Goal: Task Accomplishment & Management: Complete application form

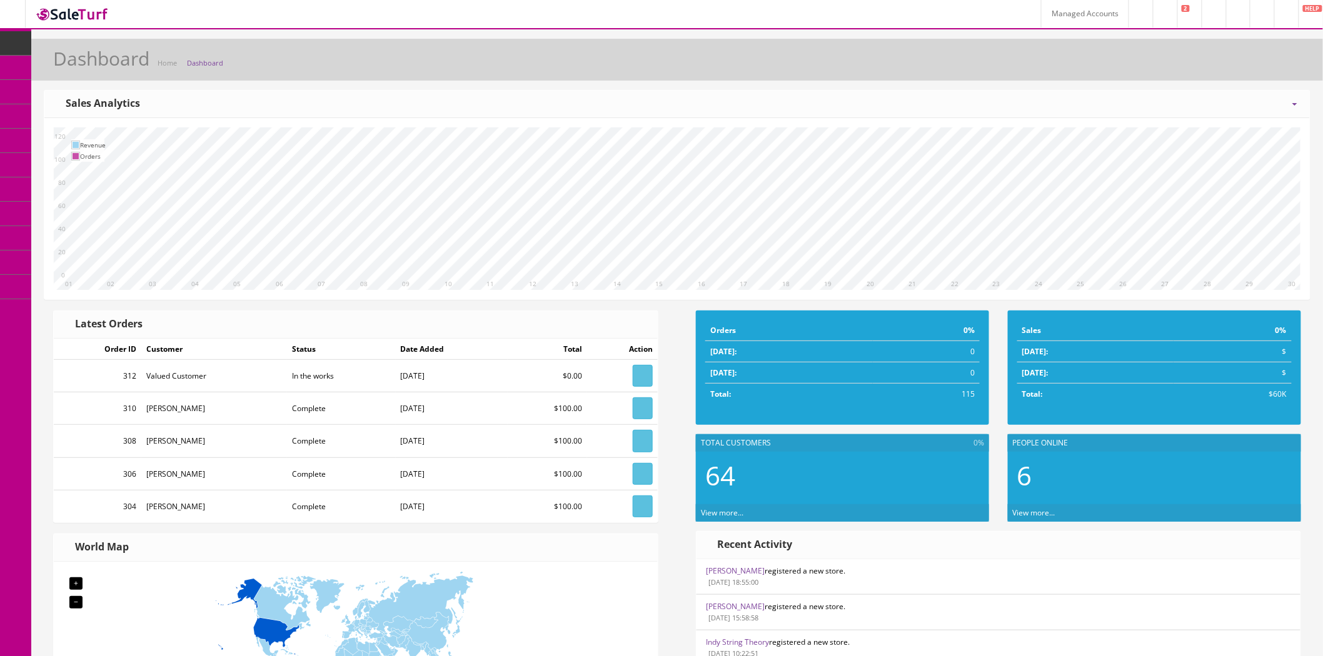
click at [101, 308] on link "Users" at bounding box center [96, 311] width 131 height 24
click at [119, 340] on link "Users" at bounding box center [96, 336] width 131 height 24
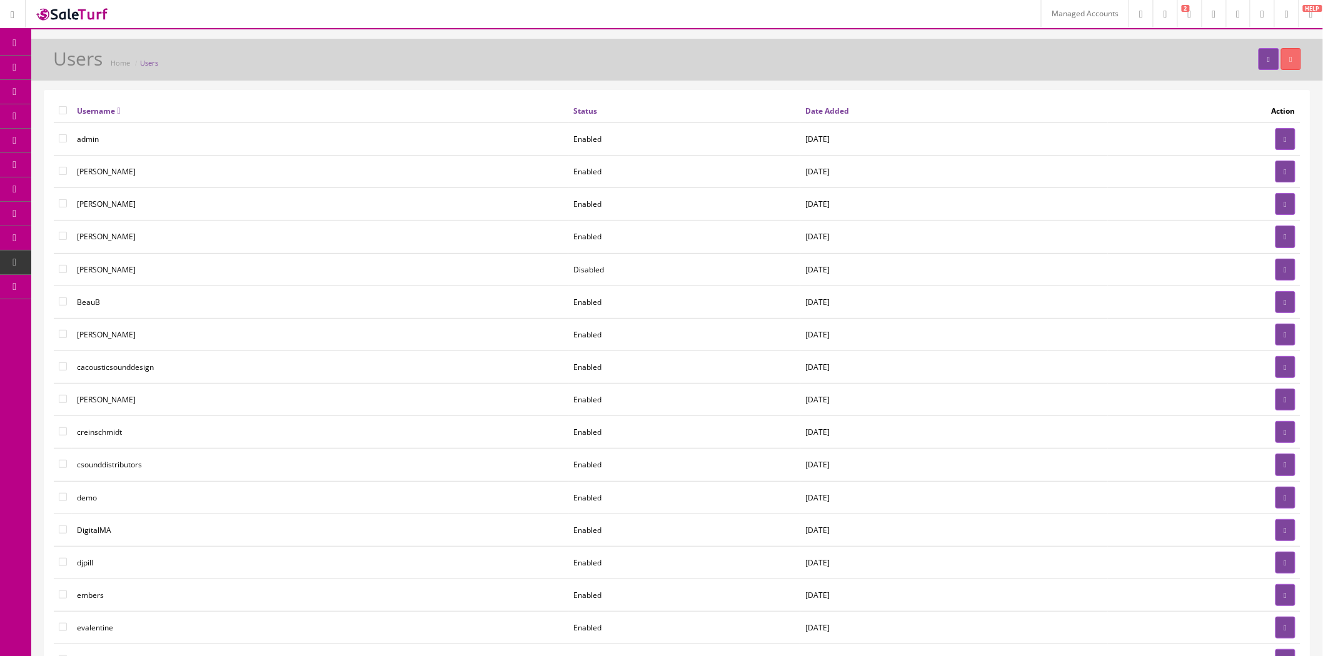
click at [1041, 21] on link "Managed Accounts" at bounding box center [1085, 14] width 88 height 28
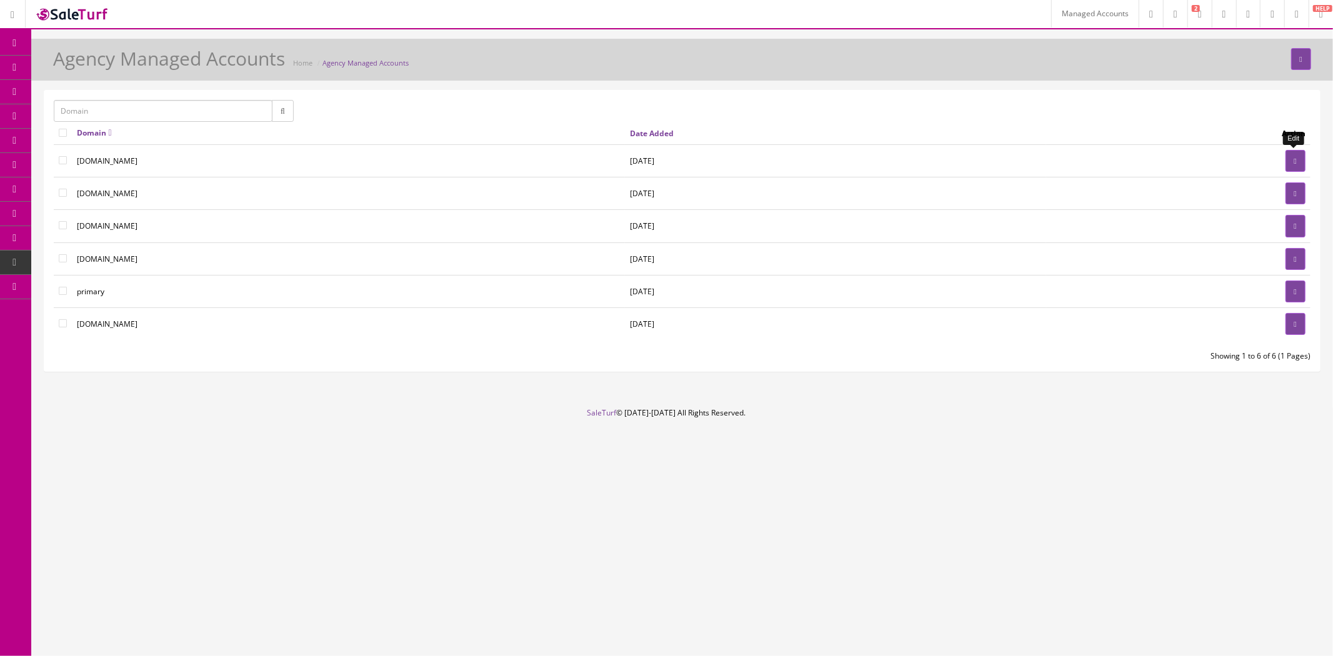
click at [1300, 161] on link at bounding box center [1296, 161] width 20 height 22
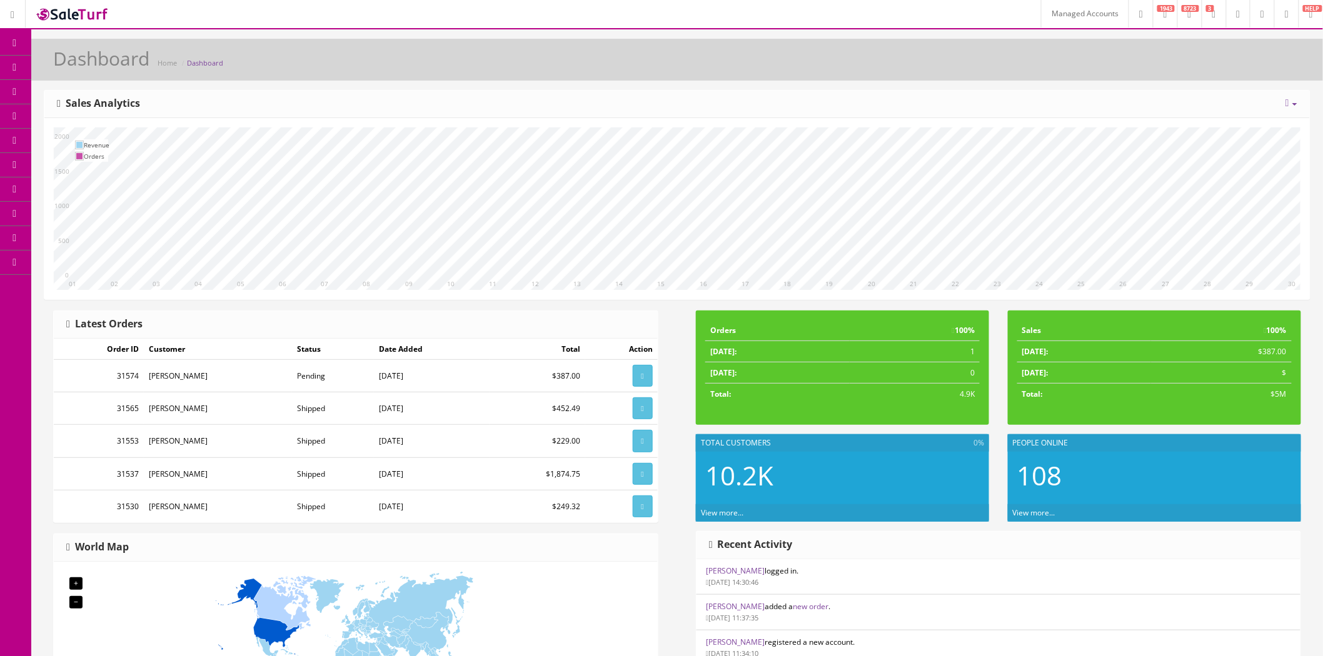
drag, startPoint x: 90, startPoint y: 289, endPoint x: 98, endPoint y: 297, distance: 11.5
click at [90, 289] on link "Users" at bounding box center [96, 287] width 131 height 24
click at [102, 316] on link "Users" at bounding box center [96, 311] width 131 height 24
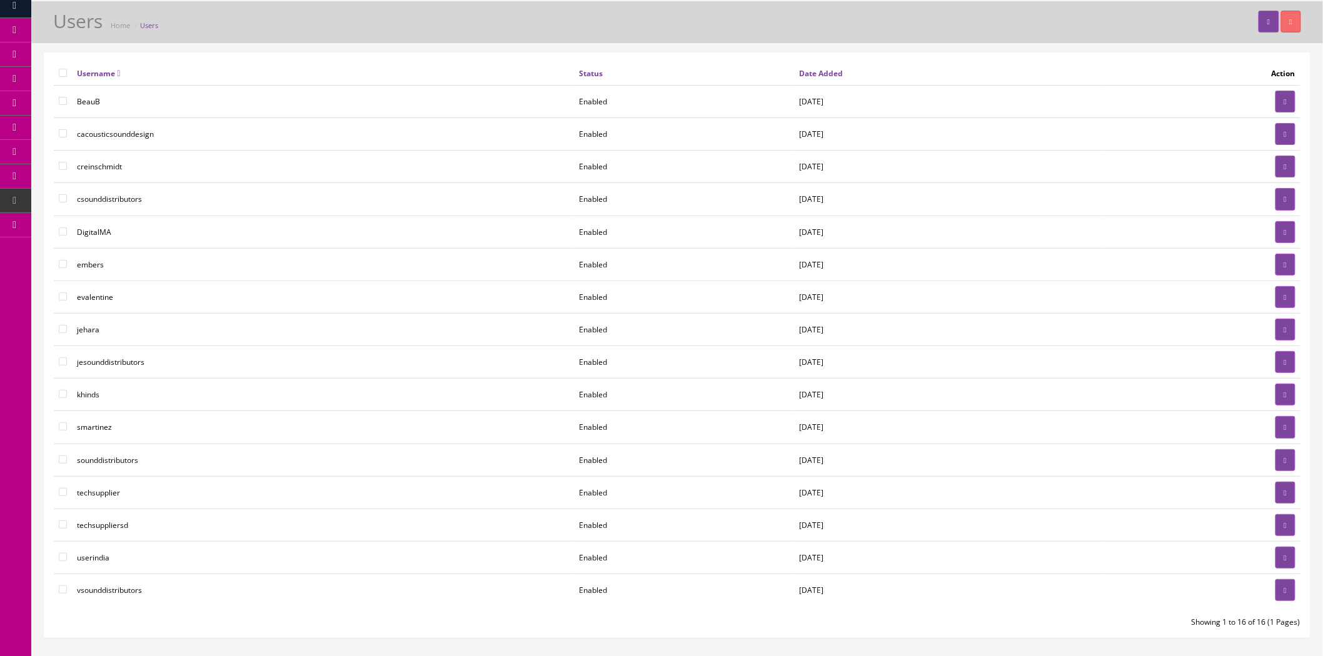
scroll to position [69, 0]
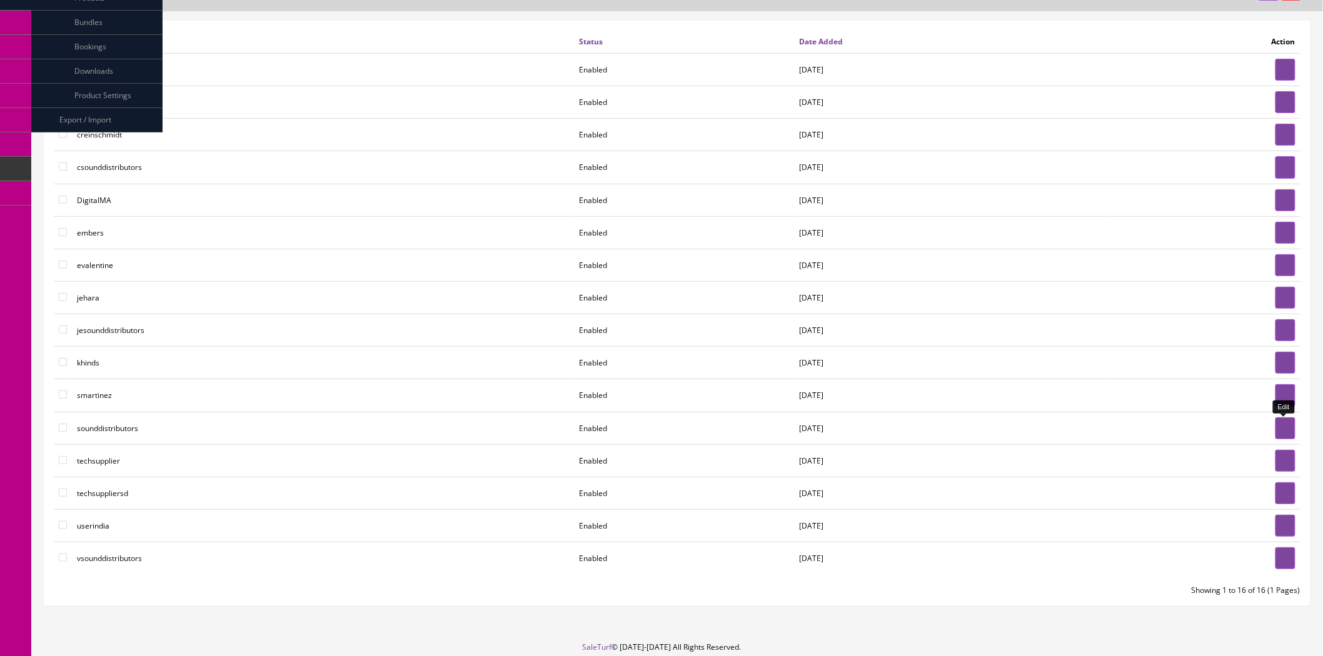
click at [1289, 435] on link at bounding box center [1285, 429] width 20 height 22
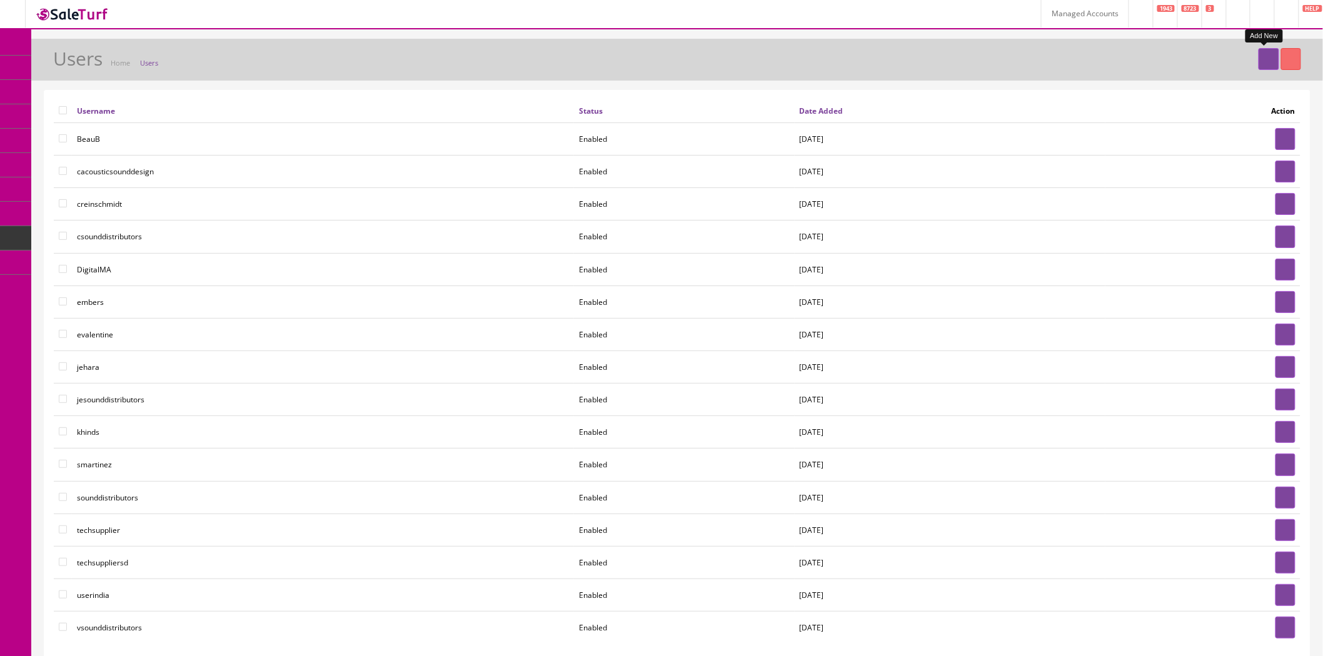
click at [1261, 68] on link at bounding box center [1268, 59] width 20 height 22
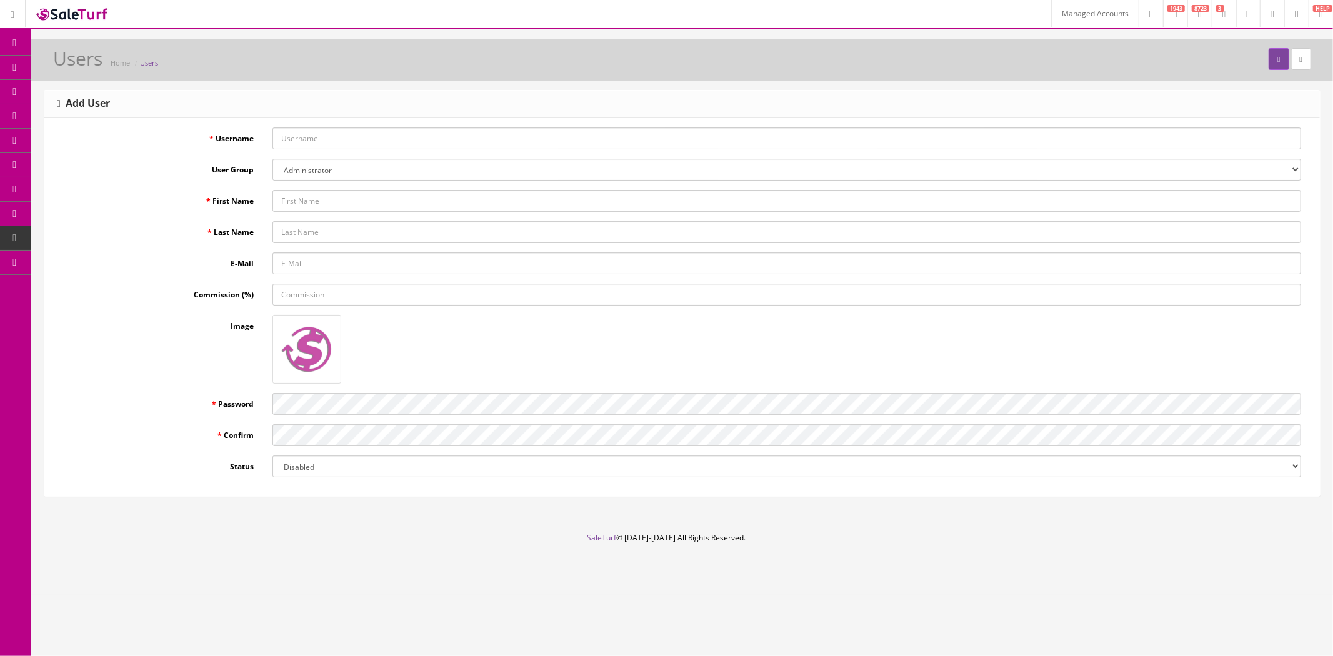
type input "joshlucio05"
click at [336, 170] on select "Administrator basic codemanager Demonstration POS" at bounding box center [787, 170] width 1029 height 22
click at [334, 195] on input "First Name" at bounding box center [787, 201] width 1029 height 22
paste input "boris@techsupplier.info"
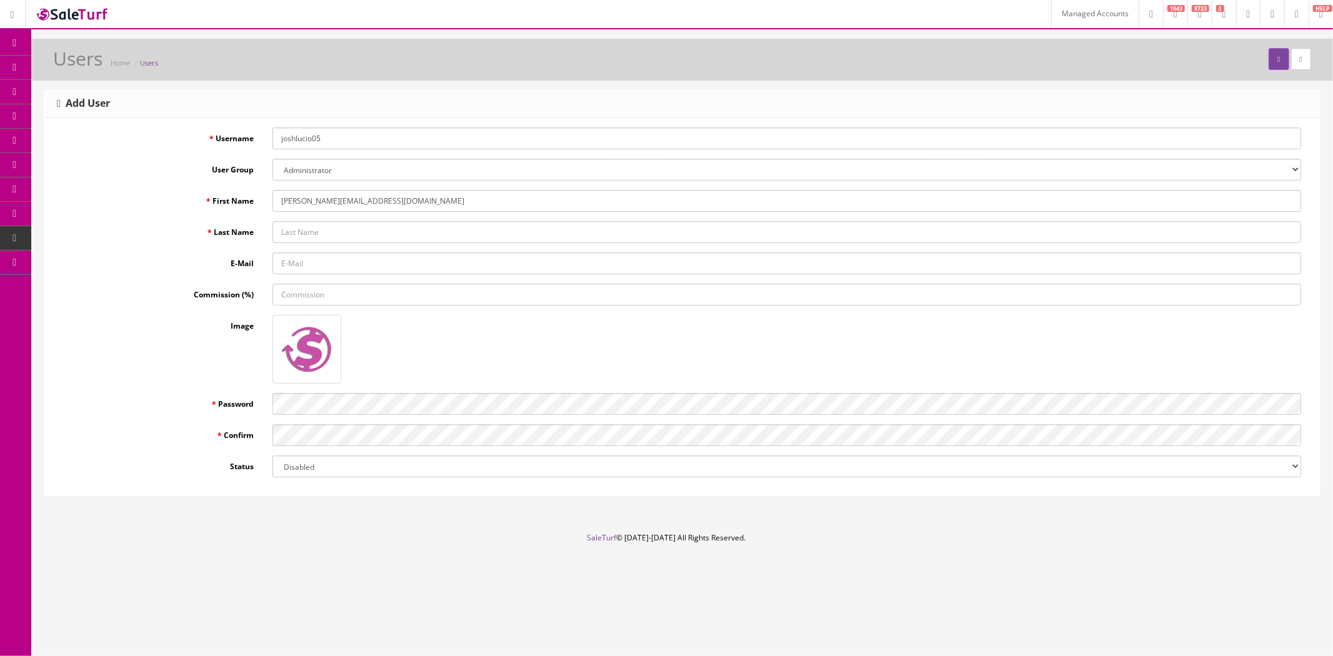
drag, startPoint x: 299, startPoint y: 203, endPoint x: 388, endPoint y: 204, distance: 88.8
click at [388, 204] on input "boris@techsupplier.info" at bounding box center [787, 201] width 1029 height 22
type input "boris"
click at [376, 264] on input "E-Mail" at bounding box center [787, 264] width 1029 height 22
paste input "boris@techsupplier.info"
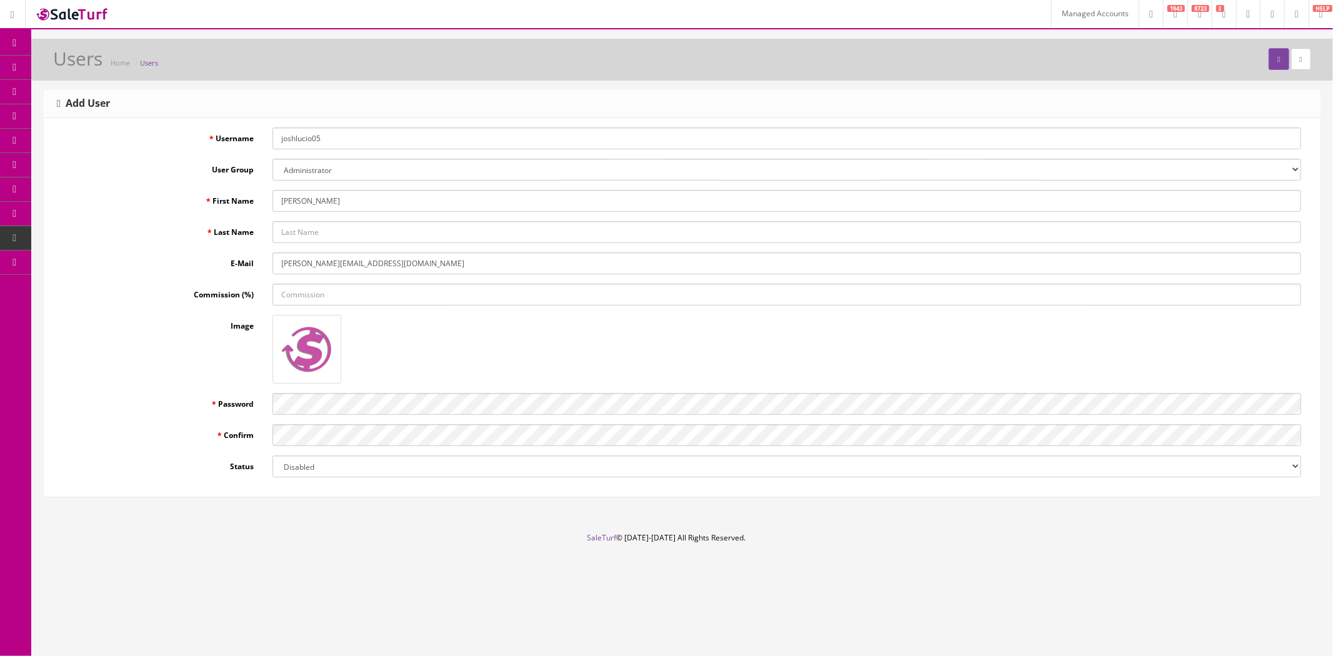
type input "boris@techsupplier.info"
click at [334, 230] on input "Last Name" at bounding box center [787, 232] width 1029 height 22
click at [282, 199] on input "boris" at bounding box center [787, 201] width 1029 height 22
type input "Boris"
click at [297, 226] on input "Last Name" at bounding box center [787, 232] width 1029 height 22
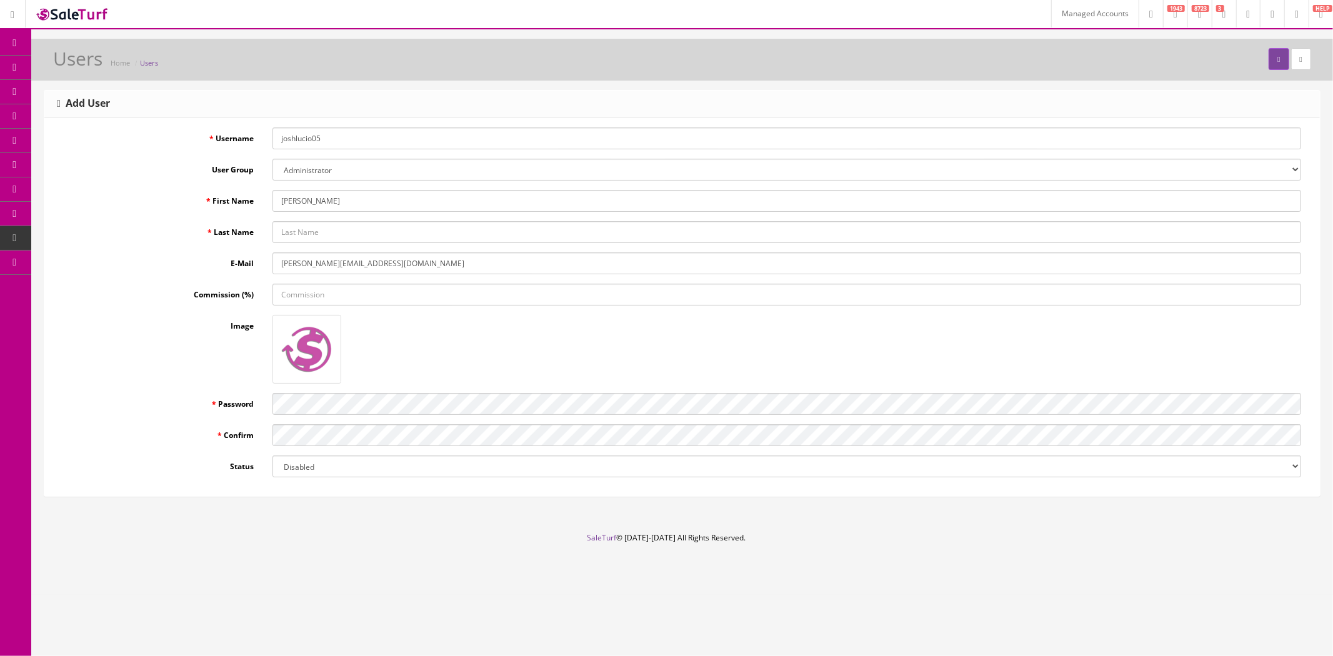
click at [311, 138] on input "joshlucio05" at bounding box center [787, 139] width 1029 height 22
drag, startPoint x: 374, startPoint y: 258, endPoint x: 259, endPoint y: 264, distance: 115.2
click at [259, 264] on div "E-Mail boris@techsupplier.info" at bounding box center [682, 264] width 1257 height 22
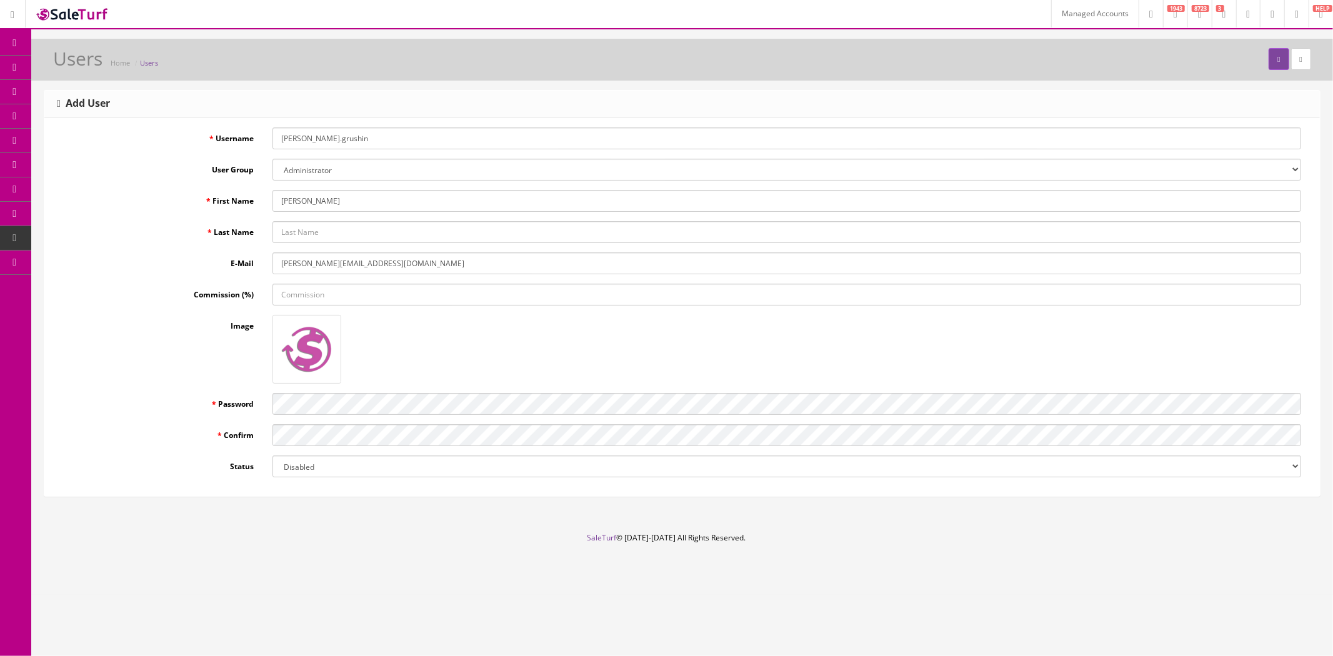
click at [325, 139] on input "boris.grushin" at bounding box center [787, 139] width 1029 height 22
paste input "@techsupplier.info"
type input "boris@techsupplier.info"
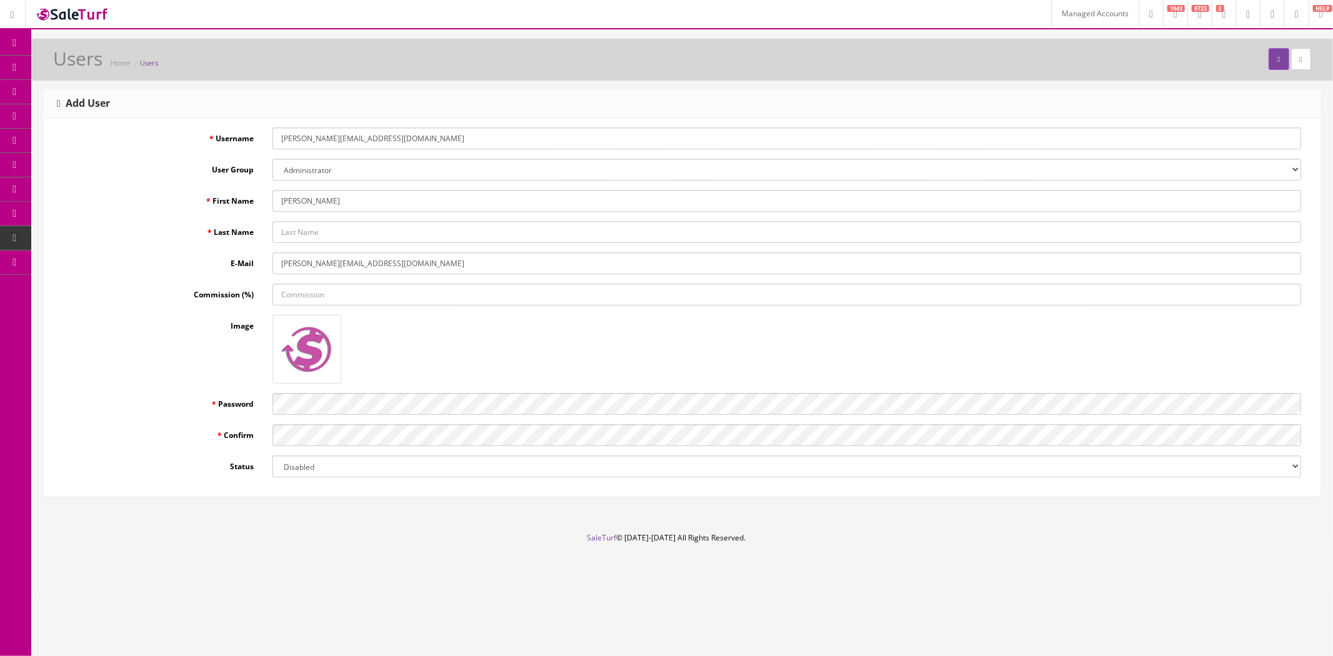
click at [378, 234] on input "Last Name" at bounding box center [787, 232] width 1029 height 22
click at [309, 234] on input "Last Name" at bounding box center [787, 232] width 1029 height 22
paste input "Grushin"
type input "Grushin"
click at [359, 484] on div "Username boris@techsupplier.info User Group Administrator basic codemanager Dem…" at bounding box center [682, 307] width 1276 height 378
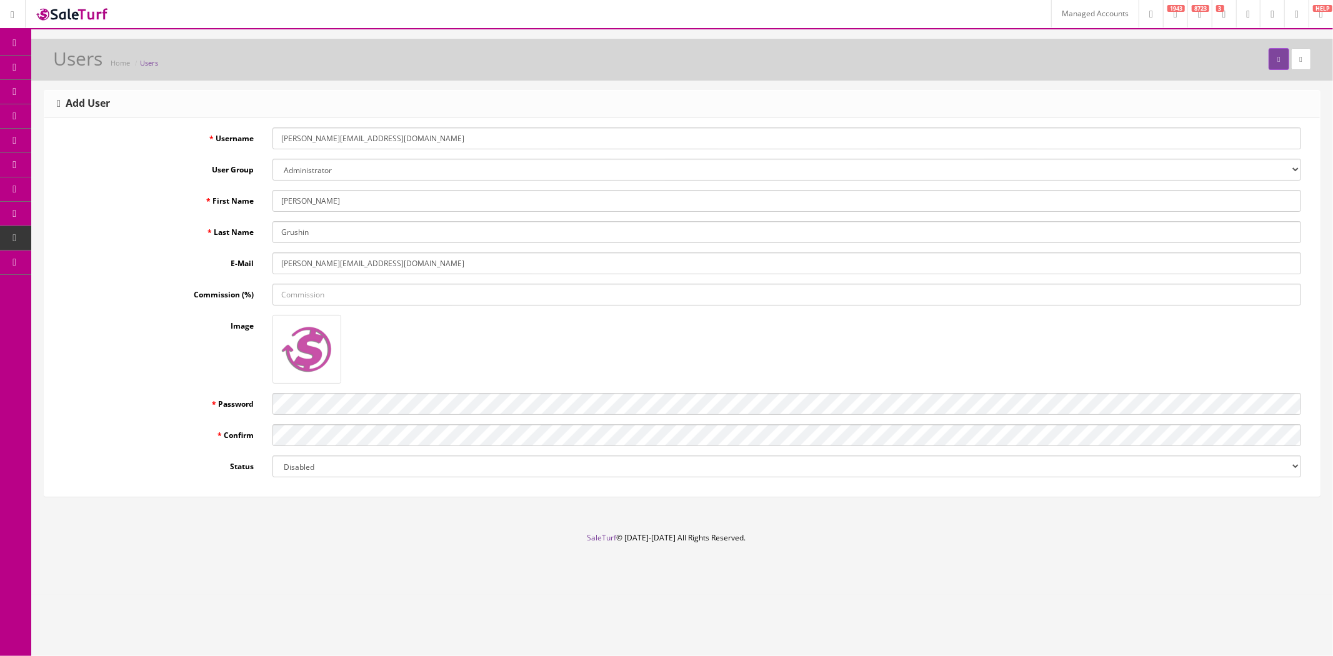
click at [354, 471] on select "Disabled Enabled" at bounding box center [787, 467] width 1029 height 22
select select "1"
click at [273, 456] on select "Disabled Enabled" at bounding box center [787, 467] width 1029 height 22
click at [354, 139] on input "boris@techsupplier.info" at bounding box center [787, 139] width 1029 height 22
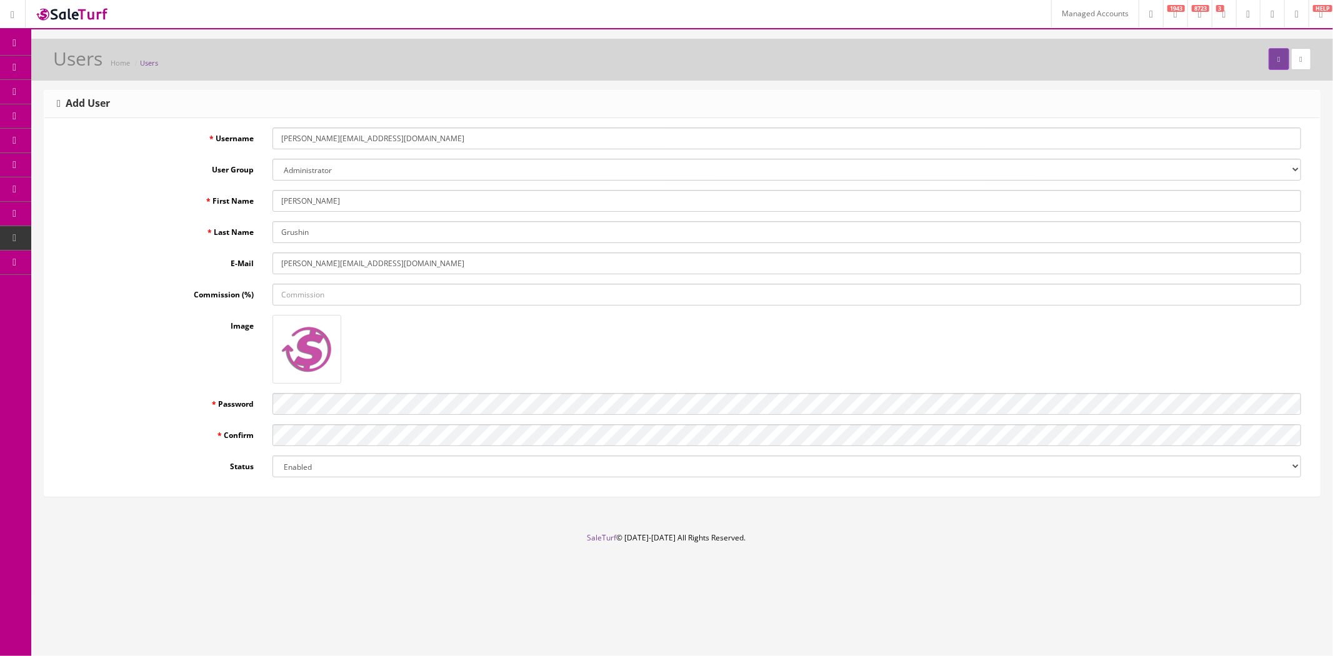
click at [354, 139] on input "boris@techsupplier.info" at bounding box center [787, 139] width 1029 height 22
click at [1278, 60] on icon "submit" at bounding box center [1279, 60] width 3 height 8
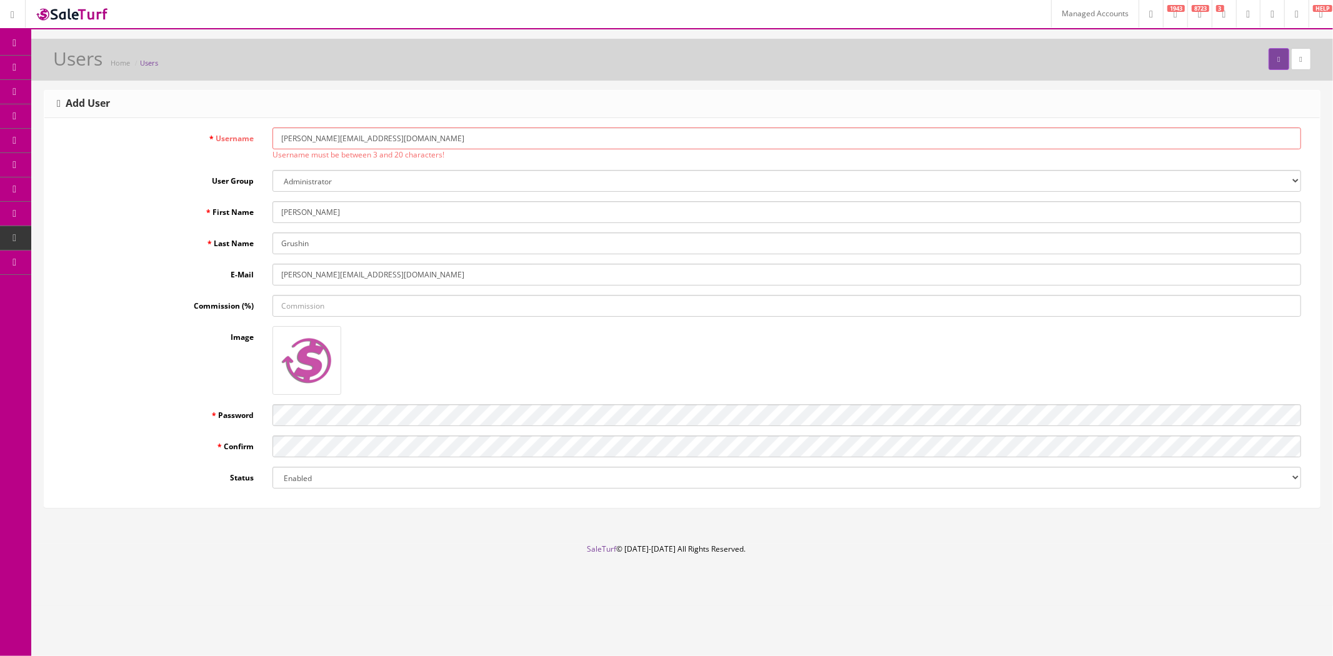
click at [318, 139] on input "[PERSON_NAME][EMAIL_ADDRESS][DOMAIN_NAME]" at bounding box center [787, 139] width 1029 height 22
click at [318, 139] on input "boris@techsupplier.info" at bounding box center [787, 139] width 1029 height 22
click at [311, 139] on input "boris@techsupplier.info" at bounding box center [787, 139] width 1029 height 22
click at [307, 242] on input "Grushin" at bounding box center [787, 244] width 1029 height 22
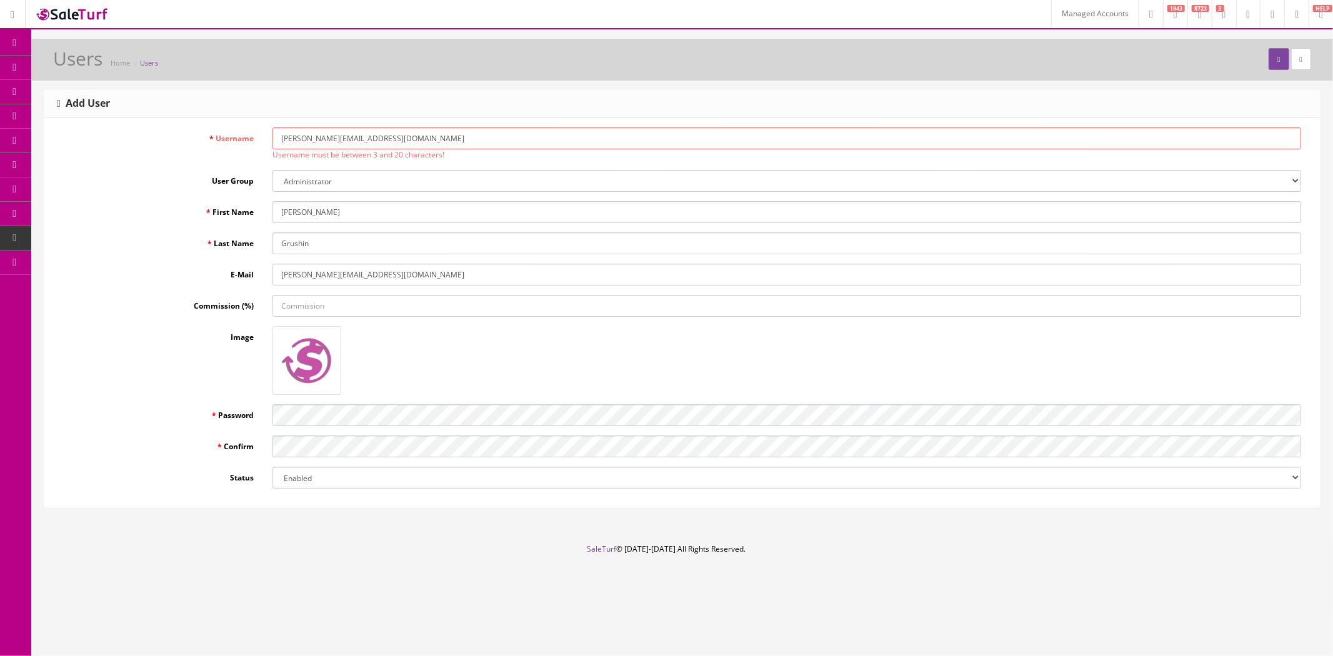
drag, startPoint x: 300, startPoint y: 138, endPoint x: 446, endPoint y: 136, distance: 146.3
click at [446, 136] on input "boris@techsupplier.info" at bounding box center [787, 139] width 1029 height 22
paste input "Grushin"
click at [301, 139] on input "borisGrushin" at bounding box center [787, 139] width 1029 height 22
click at [338, 139] on input "[PERSON_NAME].grushin" at bounding box center [787, 139] width 1029 height 22
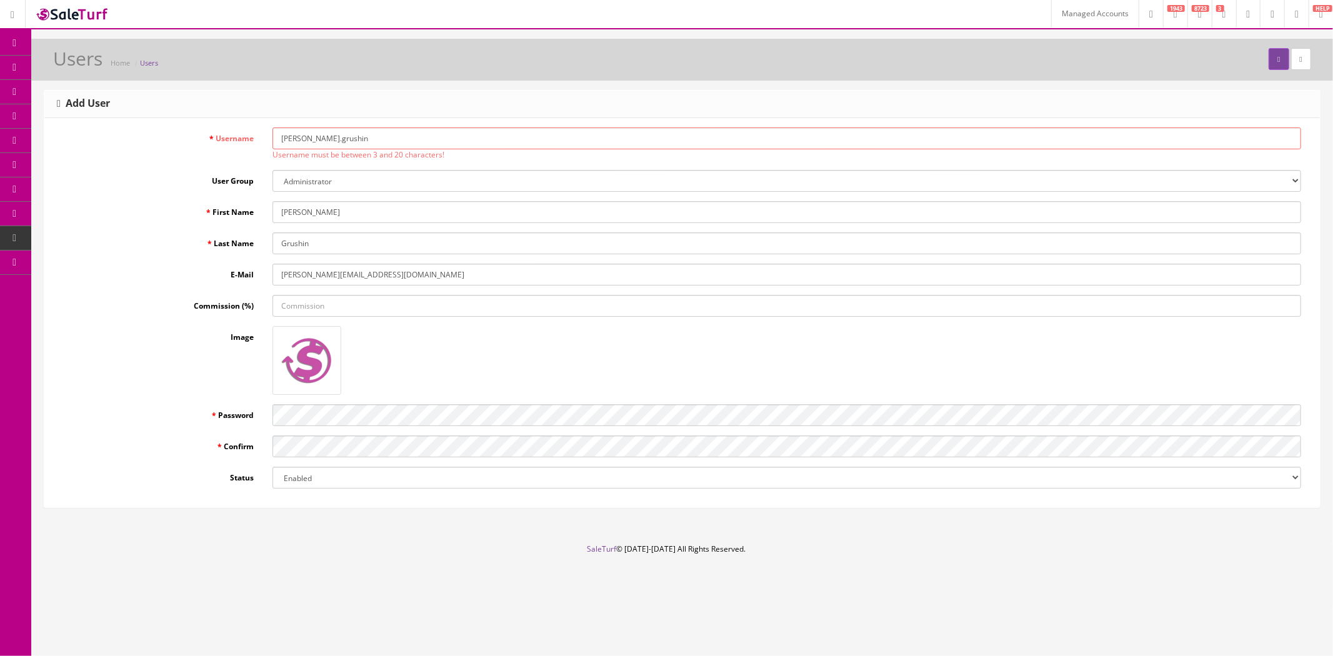
click at [338, 139] on input "[PERSON_NAME].grushin" at bounding box center [787, 139] width 1029 height 22
click at [338, 139] on input "boris.grushin" at bounding box center [787, 139] width 1029 height 22
type input "boris.grushin"
click at [597, 151] on div "Username must be between 3 and 20 characters!" at bounding box center [787, 154] width 1029 height 11
click at [1273, 64] on button "submit" at bounding box center [1279, 59] width 20 height 22
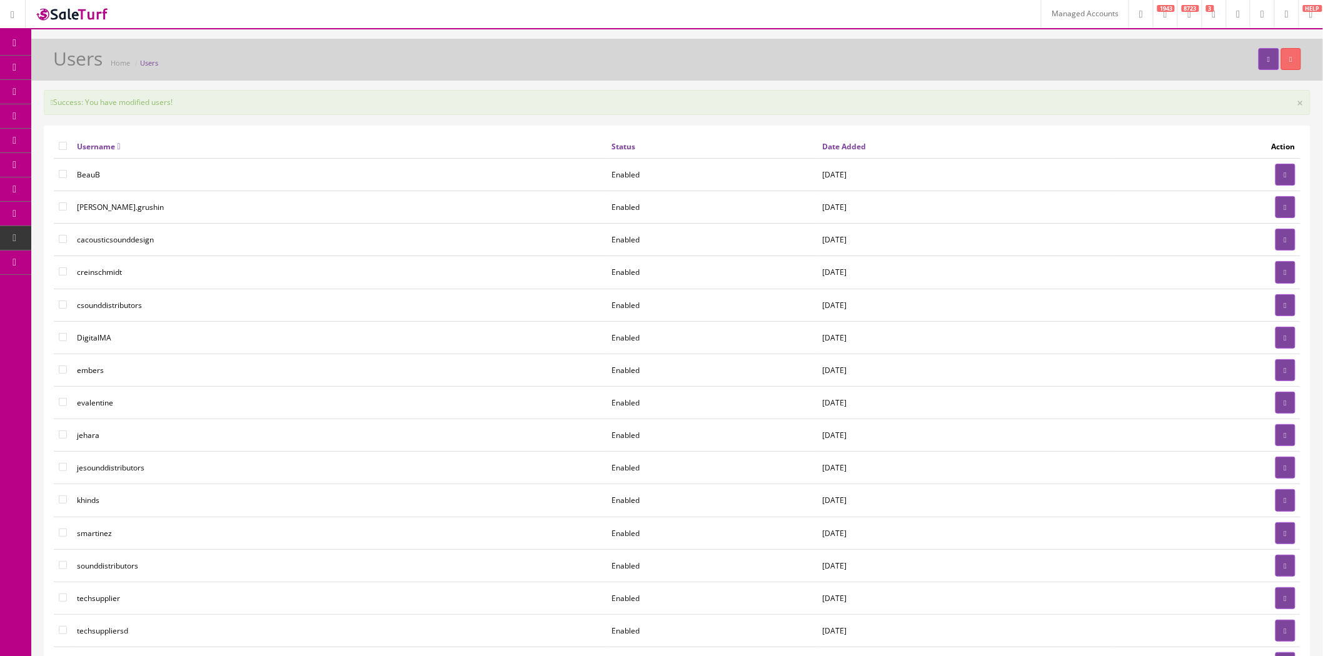
click at [119, 143] on link "Order List" at bounding box center [96, 141] width 131 height 24
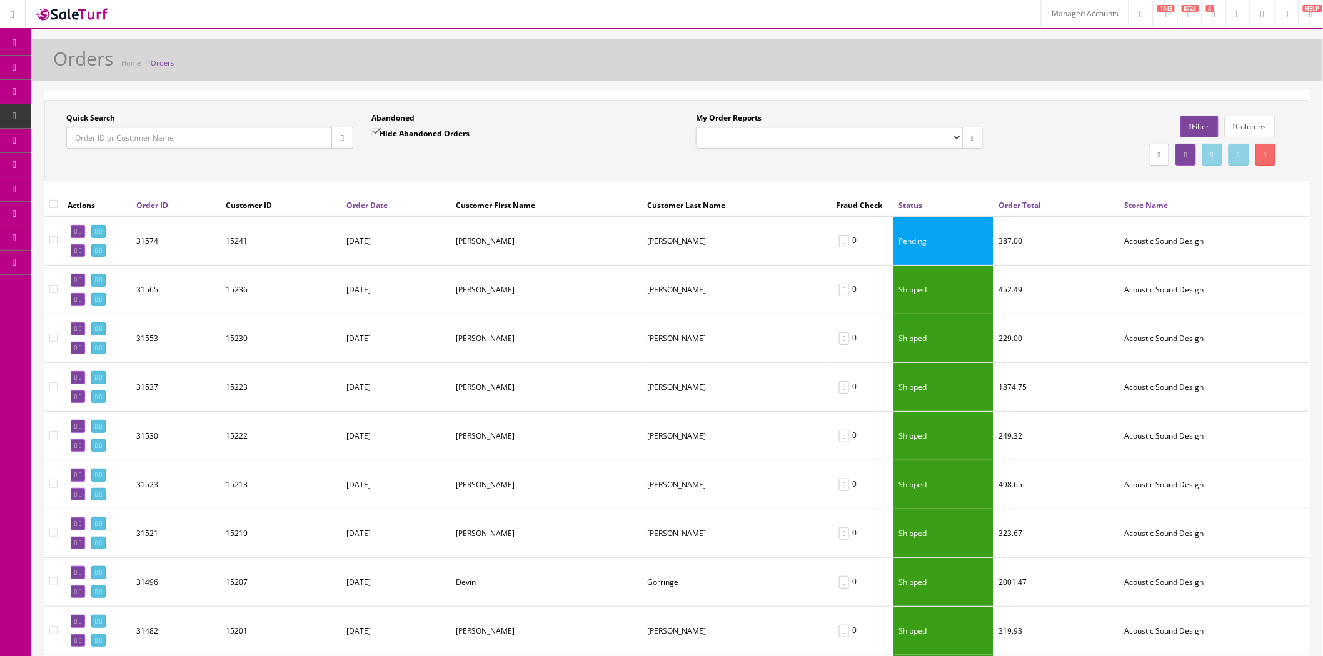
click at [1068, 17] on link "Managed Accounts" at bounding box center [1085, 14] width 88 height 28
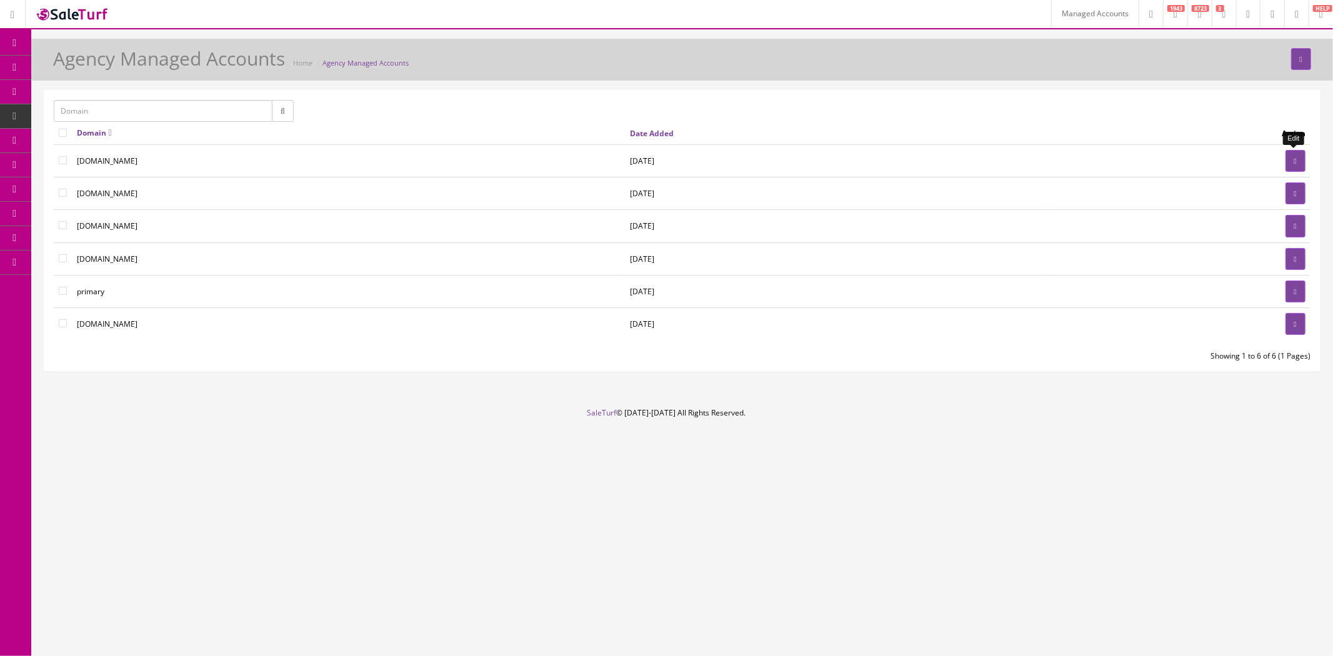
click at [1289, 163] on link at bounding box center [1296, 161] width 20 height 22
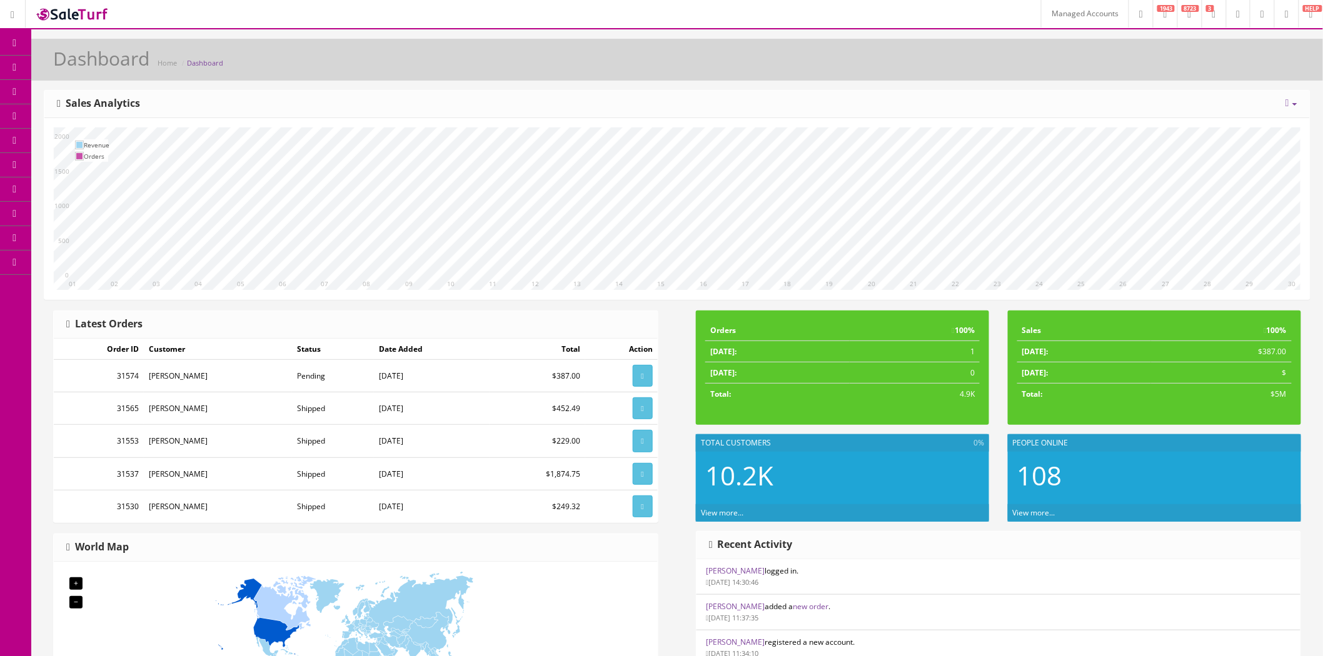
click at [101, 139] on span "Order List" at bounding box center [91, 140] width 34 height 11
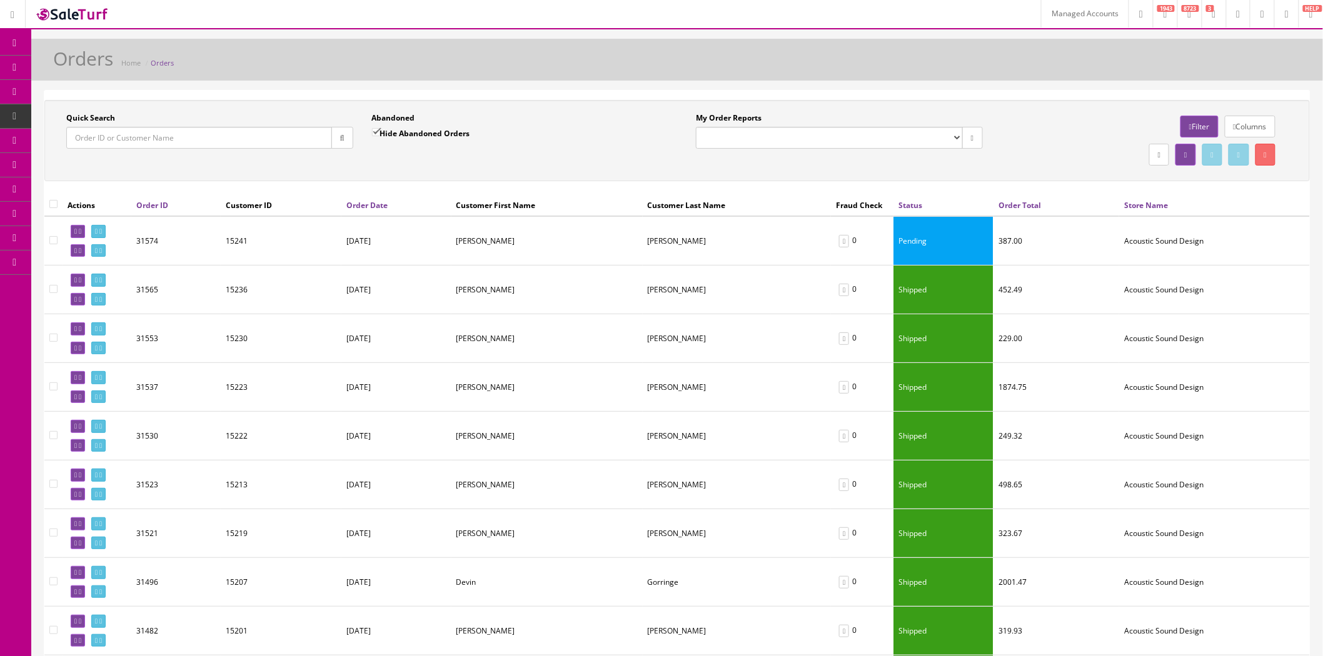
click at [1278, 22] on link at bounding box center [1286, 14] width 24 height 28
click at [1208, 79] on link "Logout" at bounding box center [1235, 82] width 125 height 14
